Goal: Navigation & Orientation: Go to known website

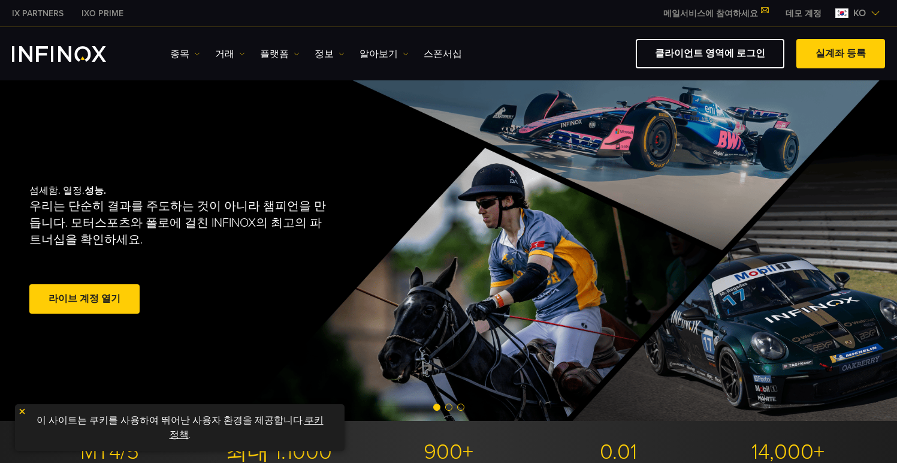
click at [760, 53] on link "클라이언트 영역에 로그인" at bounding box center [710, 53] width 149 height 29
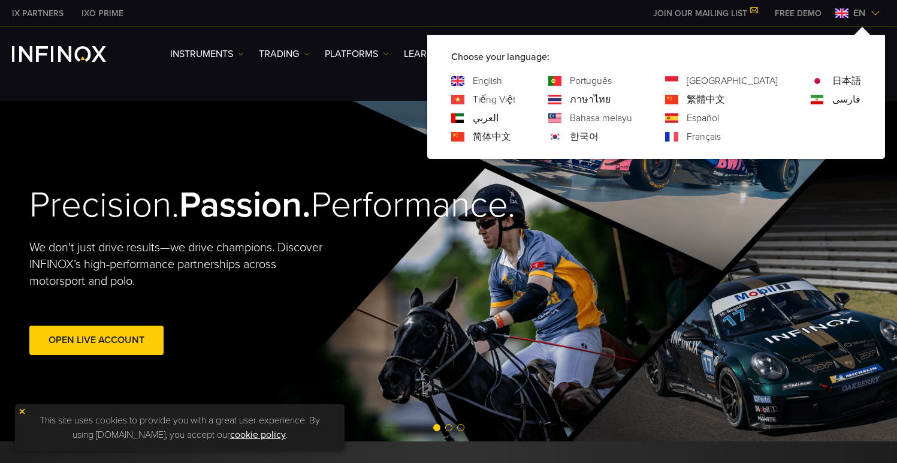
click at [879, 11] on img at bounding box center [876, 13] width 10 height 10
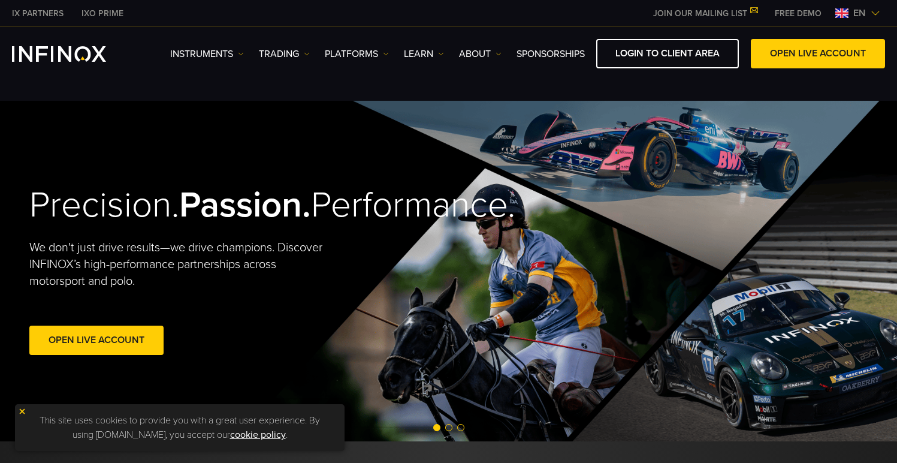
click at [878, 11] on img at bounding box center [876, 13] width 10 height 10
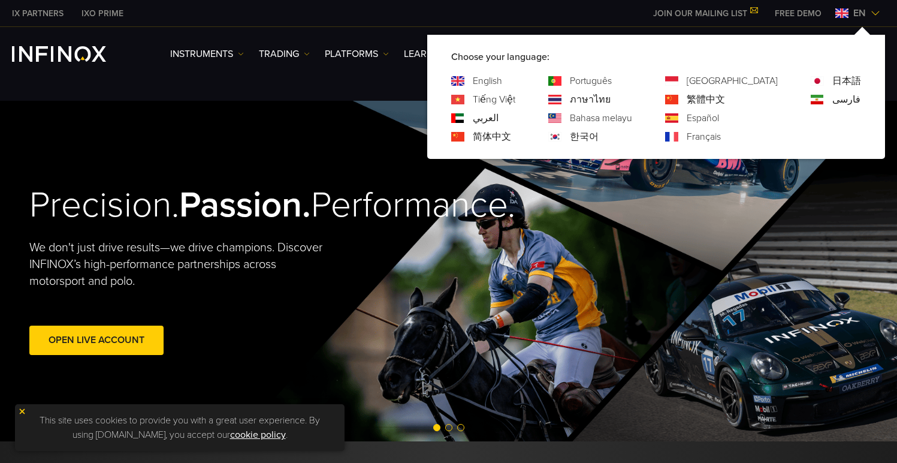
click at [599, 137] on link "한국어" at bounding box center [584, 136] width 29 height 14
